Goal: Task Accomplishment & Management: Use online tool/utility

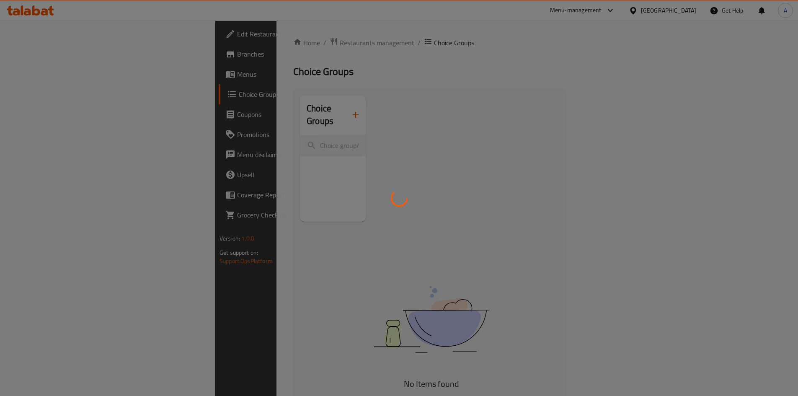
click at [235, 130] on div at bounding box center [399, 198] width 798 height 396
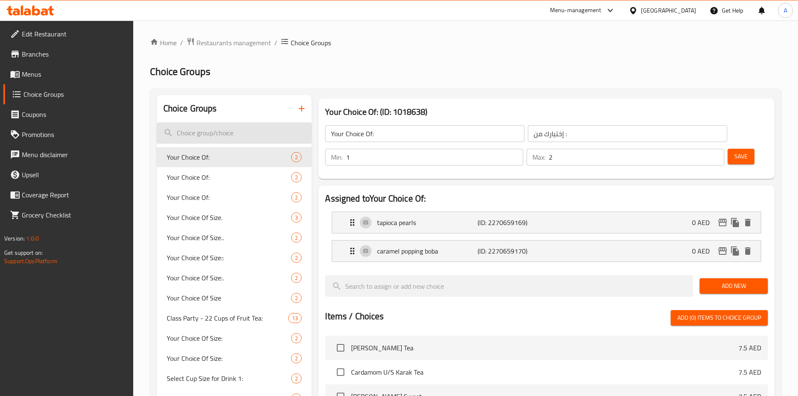
click at [196, 129] on input "search" at bounding box center [234, 132] width 155 height 21
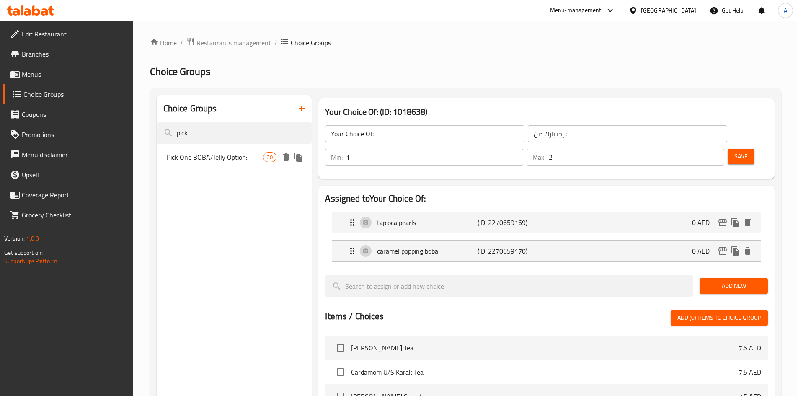
type input "pick"
click at [234, 156] on span "Pick One BOBA/Jelly Option:" at bounding box center [215, 157] width 97 height 10
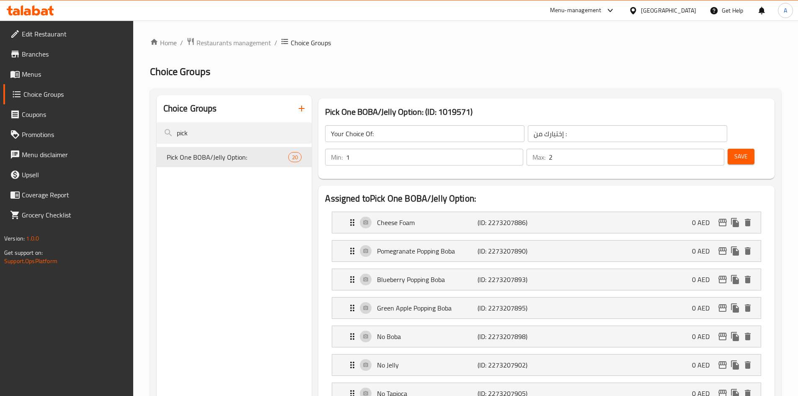
type input "Pick One BOBA/Jelly Option:"
type input "اختر خيارًا واحدًا من بوبا/جيلي:"
type input "1"
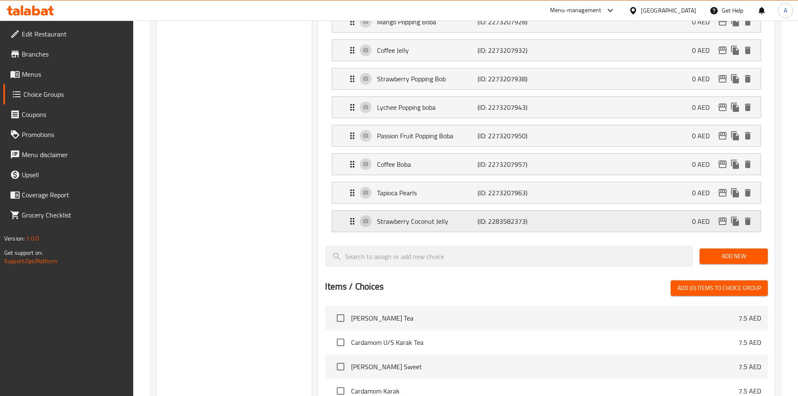
scroll to position [551, 0]
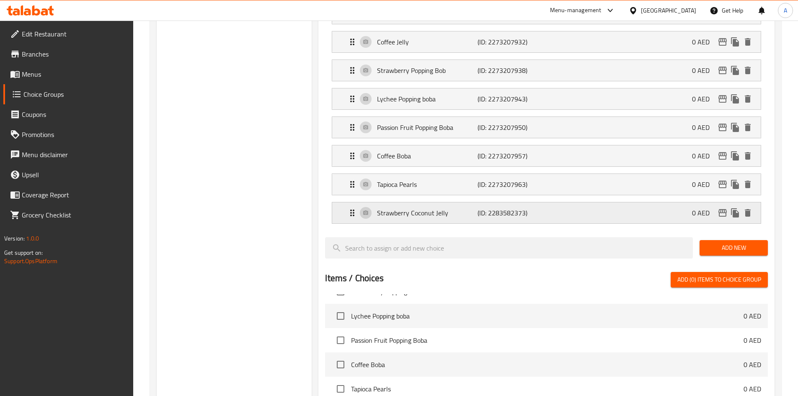
click at [750, 209] on icon "delete" at bounding box center [748, 213] width 6 height 8
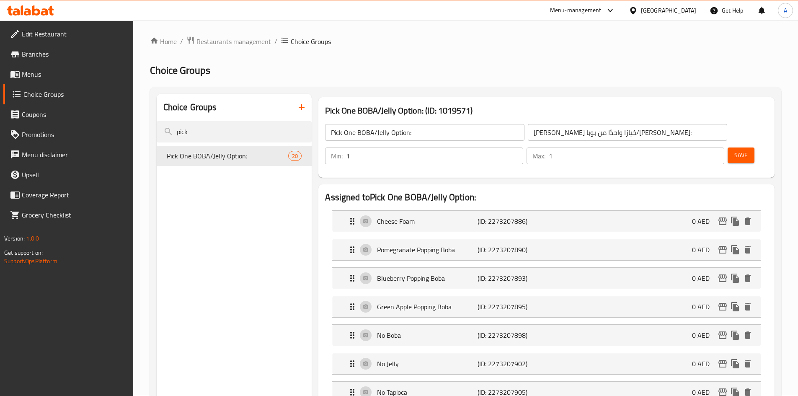
scroll to position [0, 0]
drag, startPoint x: 731, startPoint y: 134, endPoint x: 0, endPoint y: 4, distance: 742.1
click at [734, 151] on span "Save" at bounding box center [740, 156] width 13 height 10
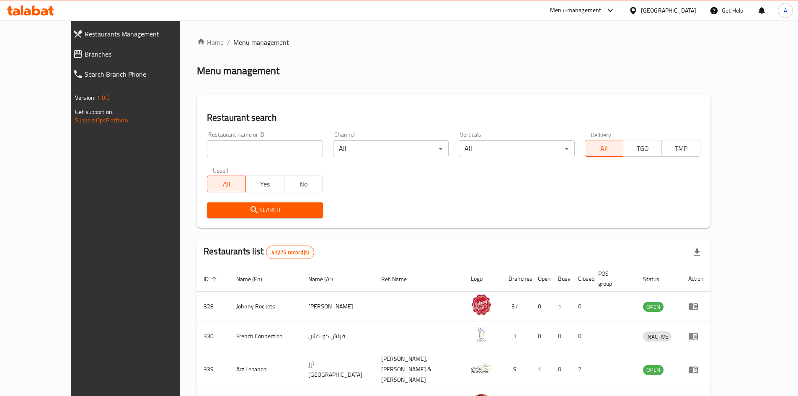
click at [85, 54] on span "Branches" at bounding box center [141, 54] width 113 height 10
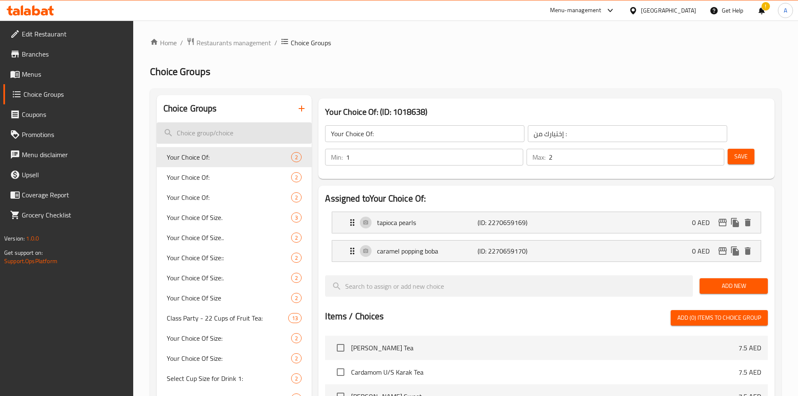
click at [220, 140] on input "search" at bounding box center [234, 132] width 155 height 21
paste input "Boba/Jelly/Tapioca"
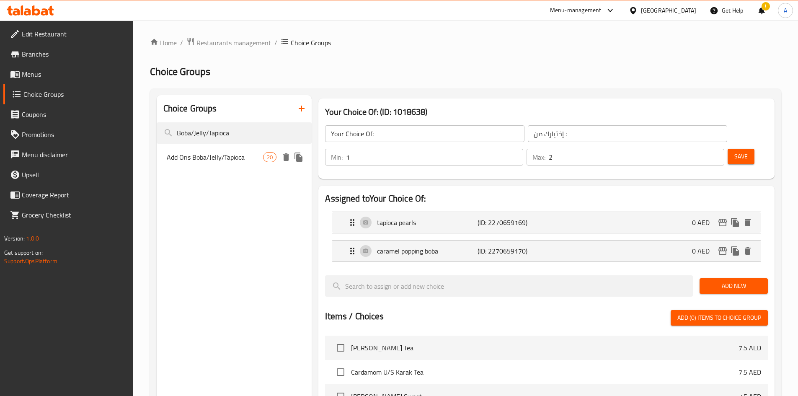
type input "Boba/Jelly/Tapioca"
click at [215, 150] on div "Add Ons Boba/Jelly/Tapioca 20" at bounding box center [234, 157] width 155 height 20
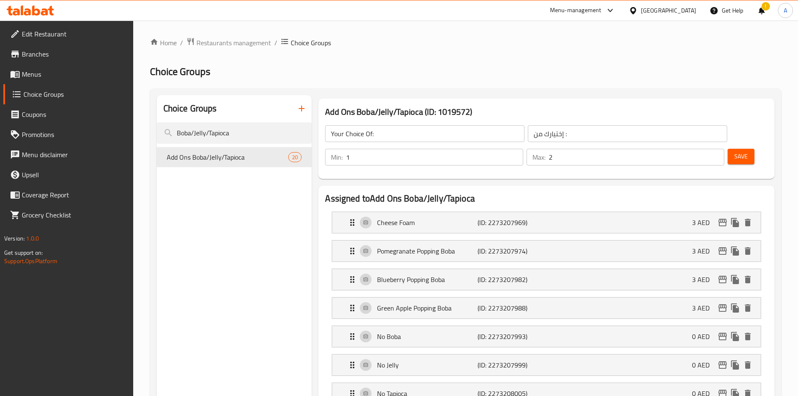
type input "Add Ons Boba/Jelly/Tapioca"
type input "إضافات بوبا/[PERSON_NAME]/تابيوكا:"
type input "0"
type input "3"
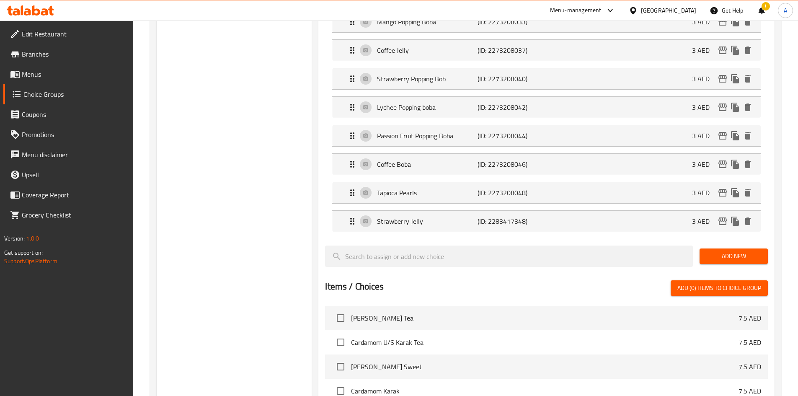
scroll to position [551, 0]
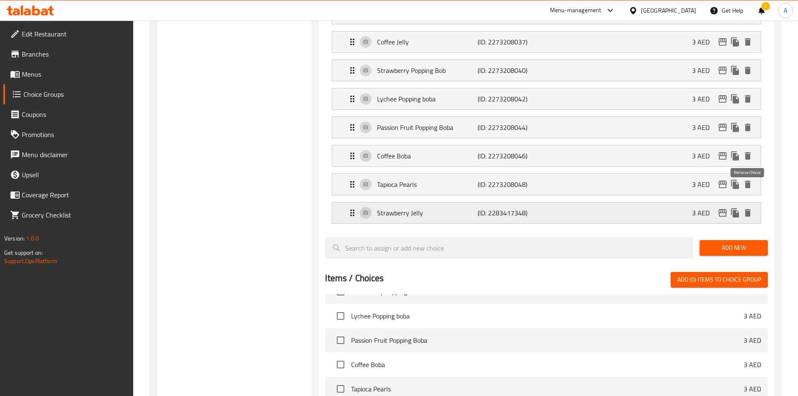
click at [748, 209] on icon "delete" at bounding box center [748, 213] width 6 height 8
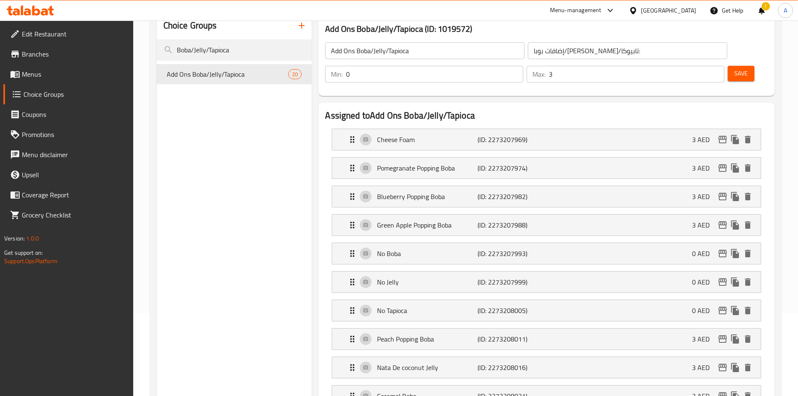
scroll to position [0, 0]
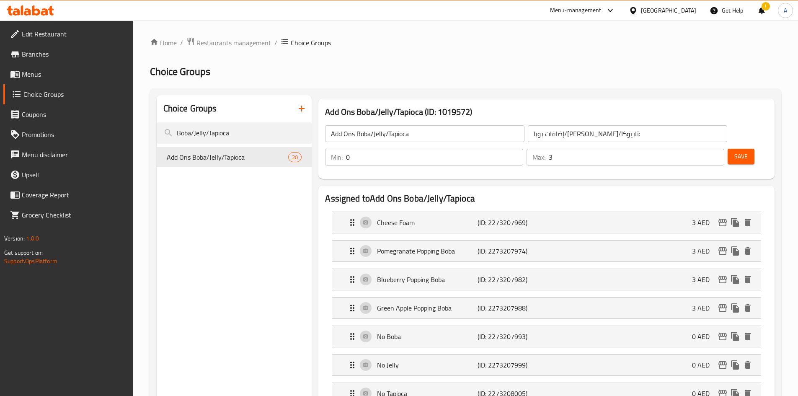
click at [734, 151] on span "Save" at bounding box center [740, 156] width 13 height 10
click at [46, 57] on span "Branches" at bounding box center [74, 54] width 105 height 10
